Goal: Find specific page/section: Find specific page/section

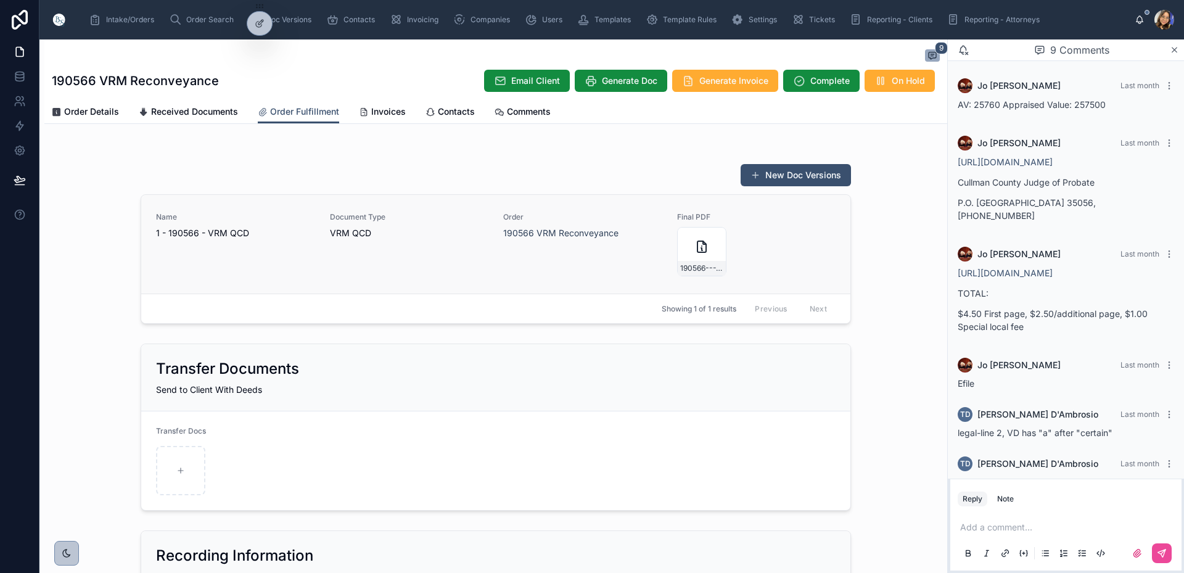
scroll to position [188, 0]
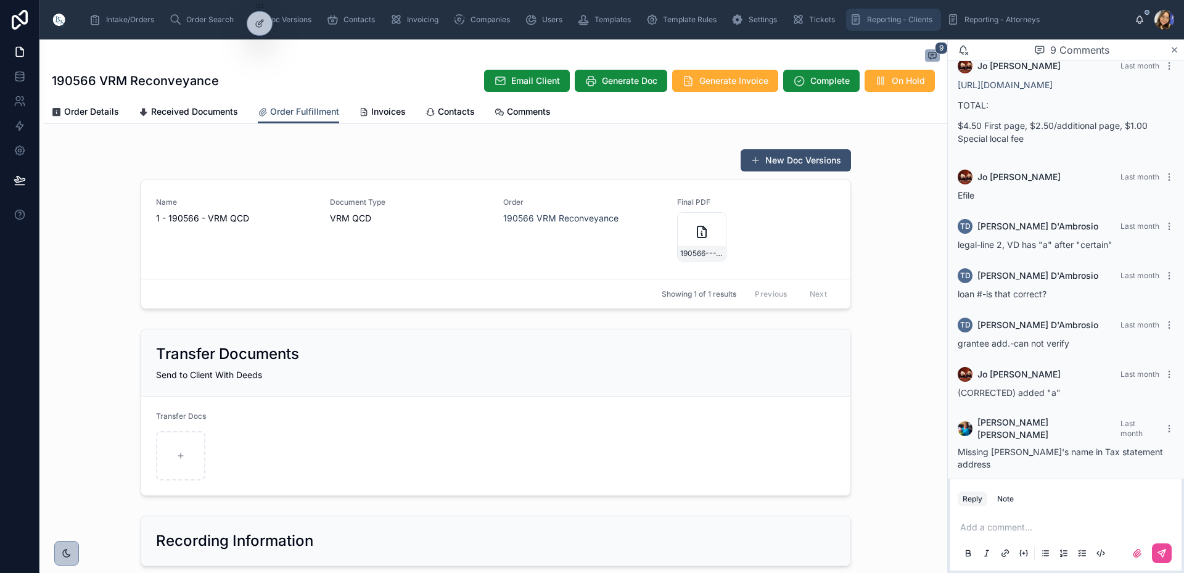
click at [886, 21] on span "Reporting - Clients" at bounding box center [899, 20] width 65 height 10
